Goal: Transaction & Acquisition: Purchase product/service

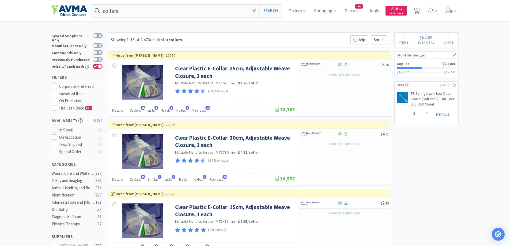
select select "3"
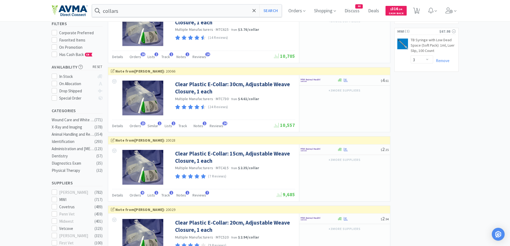
drag, startPoint x: 479, startPoint y: 53, endPoint x: 472, endPoint y: 43, distance: 12.6
click at [295, 7] on span "Orders" at bounding box center [296, 10] width 21 height 21
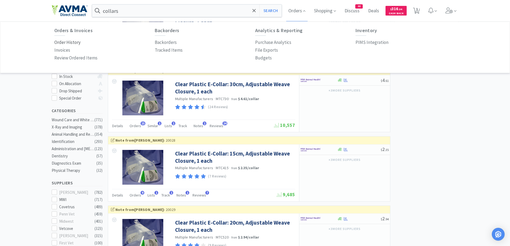
click at [61, 43] on p "Order History" at bounding box center [67, 42] width 26 height 7
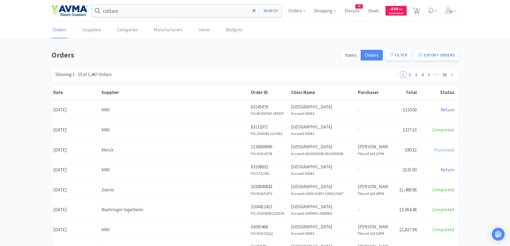
click at [489, 139] on div "Orders Items Orders Filter Export Orders Filters Filter Suppliers All Suppliers…" at bounding box center [255, 234] width 510 height 370
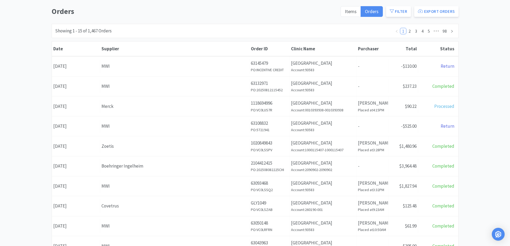
scroll to position [54, 0]
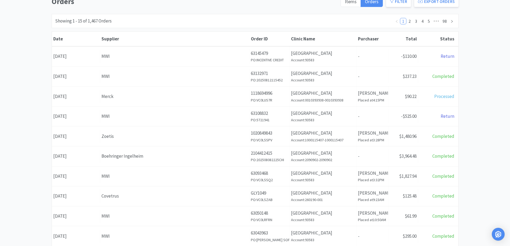
click at [41, 29] on div "Orders Items Orders Filter Export Orders Filters Filter Suppliers All Suppliers…" at bounding box center [255, 180] width 510 height 370
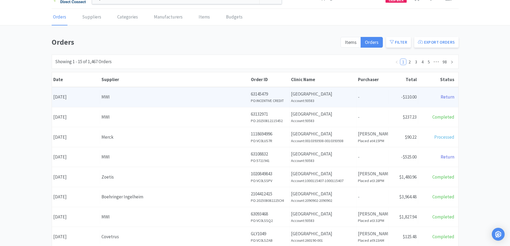
scroll to position [0, 0]
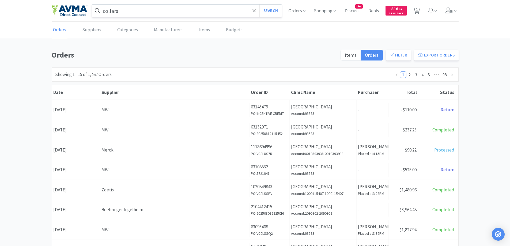
click at [147, 9] on input "collars" at bounding box center [187, 11] width 190 height 12
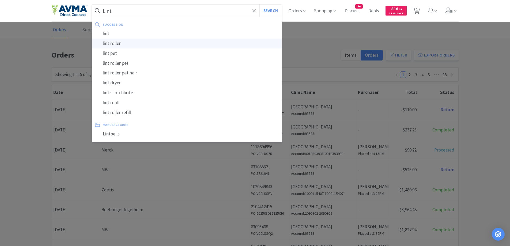
type input "lint roller"
select select "3"
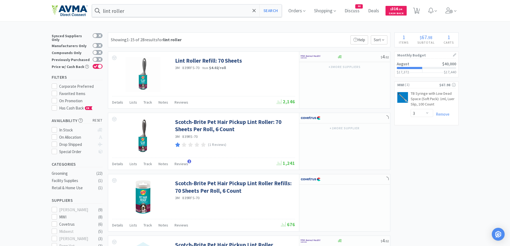
click at [98, 58] on div at bounding box center [98, 59] width 10 height 5
checkbox input "true"
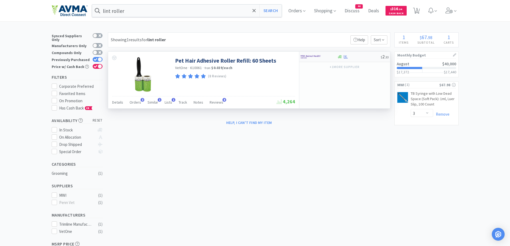
click at [321, 60] on div at bounding box center [315, 56] width 29 height 9
select select "6"
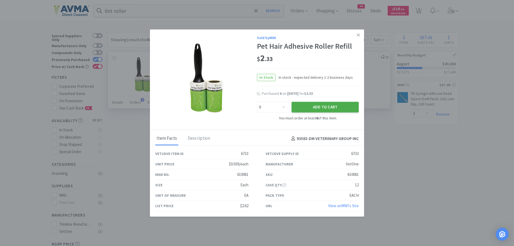
drag, startPoint x: 306, startPoint y: 104, endPoint x: 311, endPoint y: 101, distance: 5.4
click at [306, 104] on button "Add to Cart" at bounding box center [325, 107] width 67 height 11
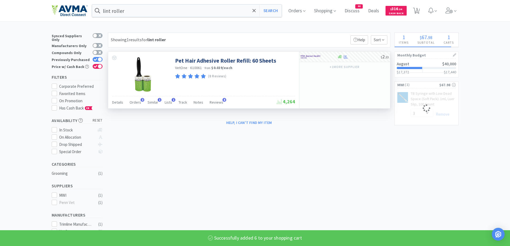
click at [263, 31] on div "lint roller Search Orders Shopping Discuss Discuss 44 Deals Deals $ 316 . 34 Ca…" at bounding box center [255, 153] width 510 height 306
select select "6"
select select "3"
click at [95, 63] on div "Price w/ Cash Back" at bounding box center [77, 66] width 51 height 7
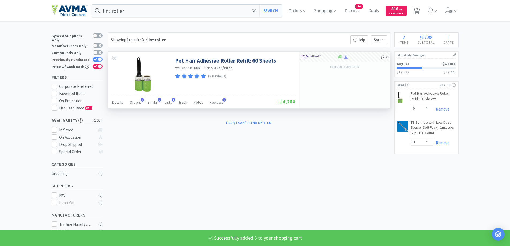
click at [97, 58] on icon at bounding box center [96, 59] width 4 height 3
checkbox input "false"
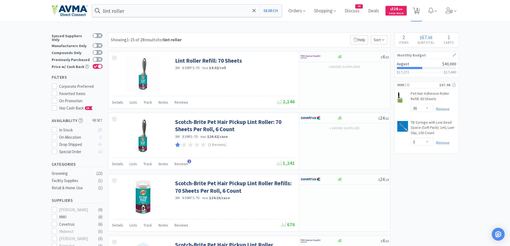
click at [416, 15] on span "2" at bounding box center [416, 10] width 11 height 21
select select "6"
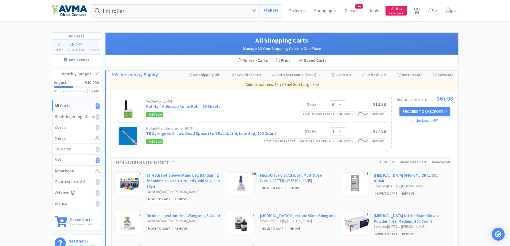
click at [488, 67] on div "All Carts 2 Items $ 67 . 98 Subtotal 1 Carts How It Works Monthly Budget August…" at bounding box center [255, 156] width 510 height 249
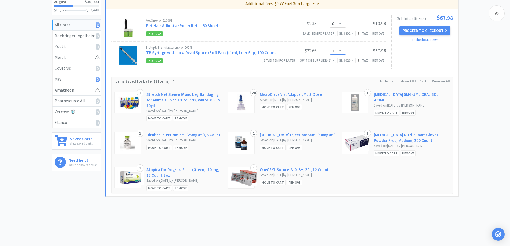
click at [344, 50] on select "Enter Quantity 1 2 3 4 5 6 7 8 9 10 11 12 13 14 15 16 17 18 19 20 Enter Quantity" at bounding box center [338, 51] width 16 height 8
click at [330, 47] on select "Enter Quantity 1 2 3 4 5 6 7 8 9 10 11 12 13 14 15 16 17 18 19 20 Enter Quantity" at bounding box center [338, 51] width 16 height 8
click at [489, 98] on div "All Carts 2 Items $ 67 . 98 Subtotal 1 Carts How It Works Monthly Budget August…" at bounding box center [255, 79] width 510 height 255
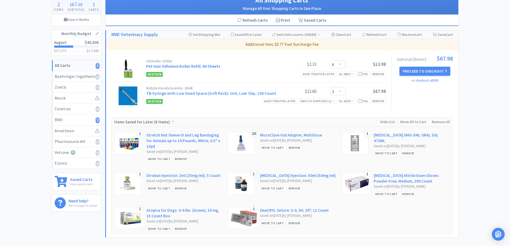
scroll to position [27, 0]
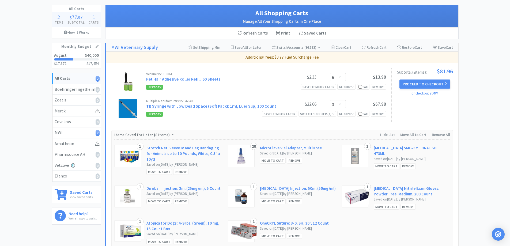
select select "4"
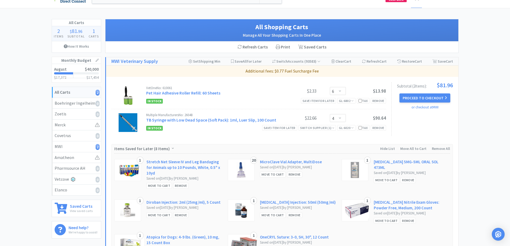
scroll to position [0, 0]
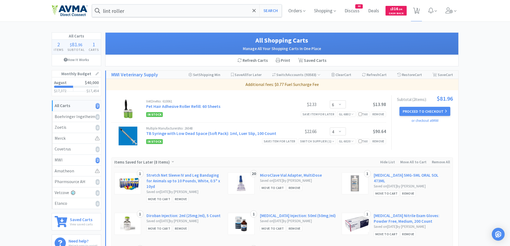
click at [40, 43] on div "All Carts 2 Items $ 81 . 96 Subtotal 1 Carts How It Works Monthly Budget August…" at bounding box center [255, 159] width 510 height 255
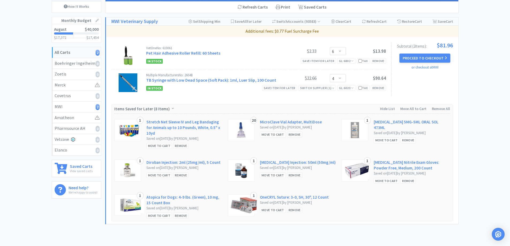
scroll to position [54, 0]
click at [474, 112] on div "All Carts 2 Items $ 81 . 96 Subtotal 1 Carts How It Works Monthly Budget August…" at bounding box center [255, 106] width 510 height 255
